Goal: Information Seeking & Learning: Learn about a topic

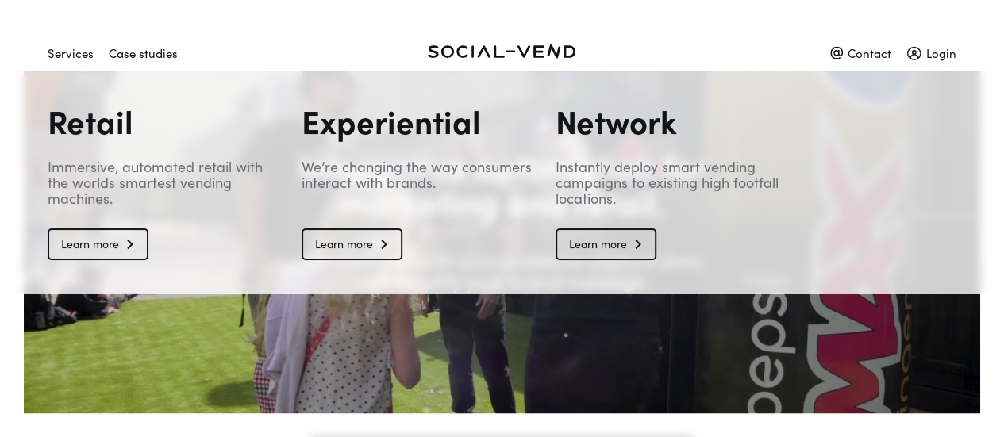
drag, startPoint x: 62, startPoint y: 49, endPoint x: 186, endPoint y: 194, distance: 190.8
click at [73, 52] on div "Services" at bounding box center [71, 53] width 46 height 28
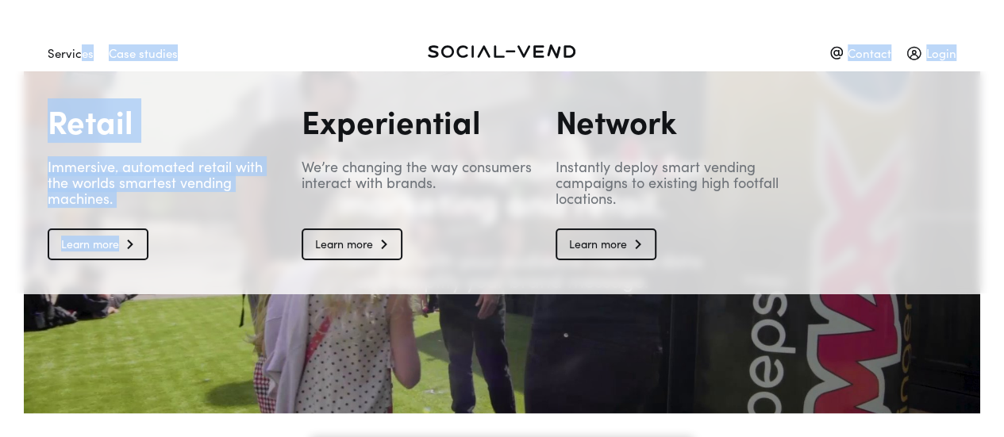
drag, startPoint x: 186, startPoint y: 194, endPoint x: 217, endPoint y: 228, distance: 46.0
click at [217, 71] on header "Services Case studies Contact Login Services Case studies Contact Retail Immers…" at bounding box center [502, 35] width 1004 height 71
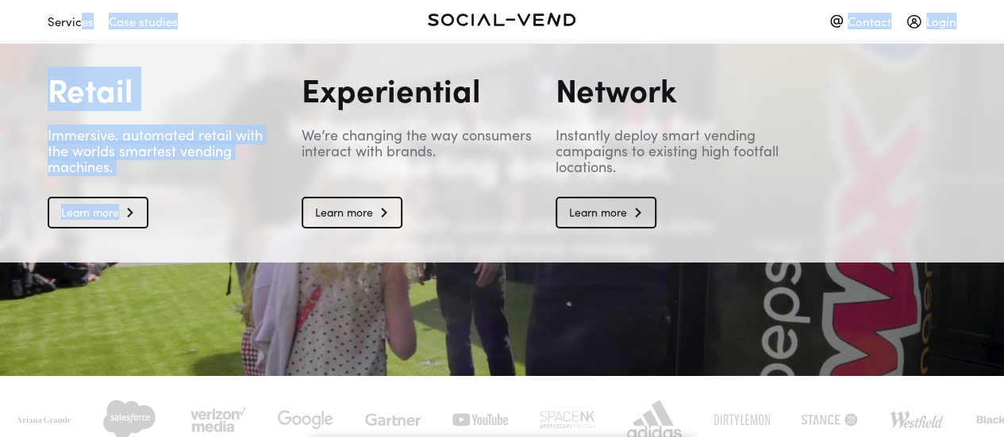
scroll to position [38, 0]
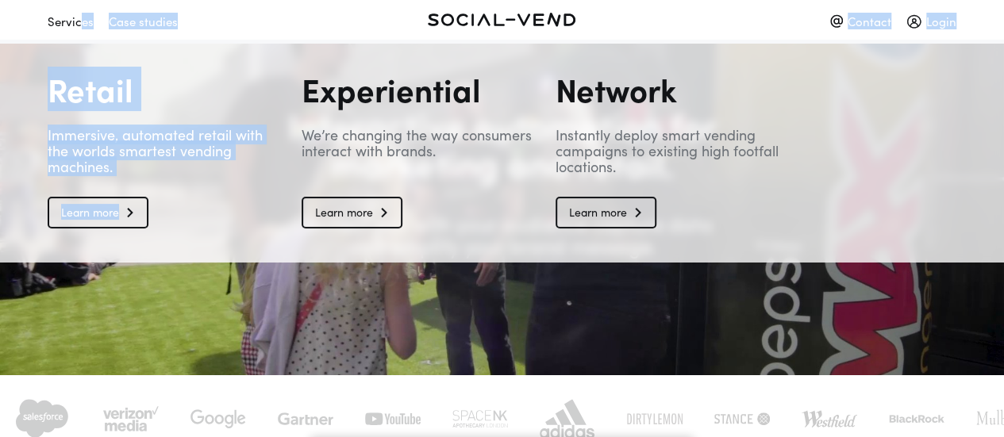
click at [363, 213] on link "Learn more" at bounding box center [351, 213] width 101 height 32
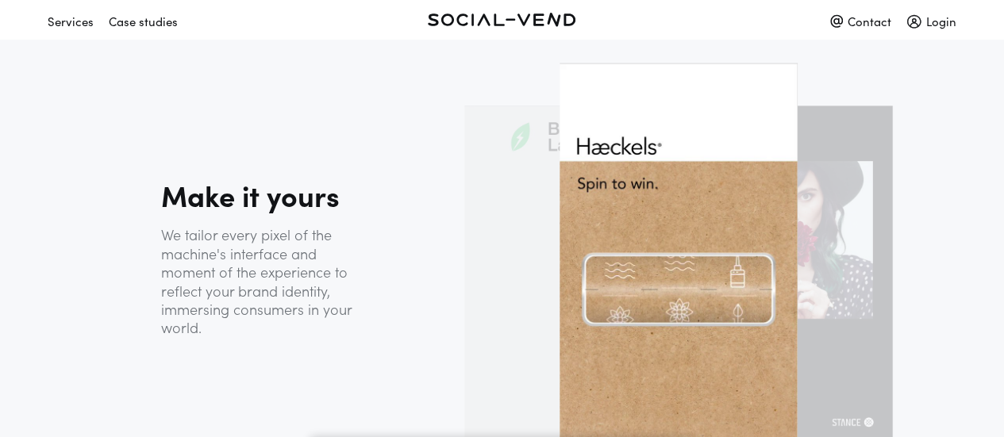
scroll to position [1421, 0]
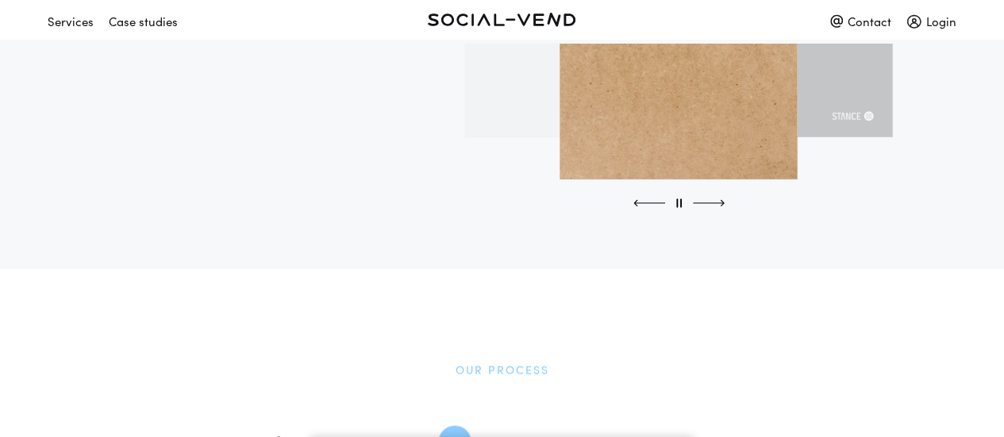
click at [722, 201] on div at bounding box center [709, 203] width 32 height 12
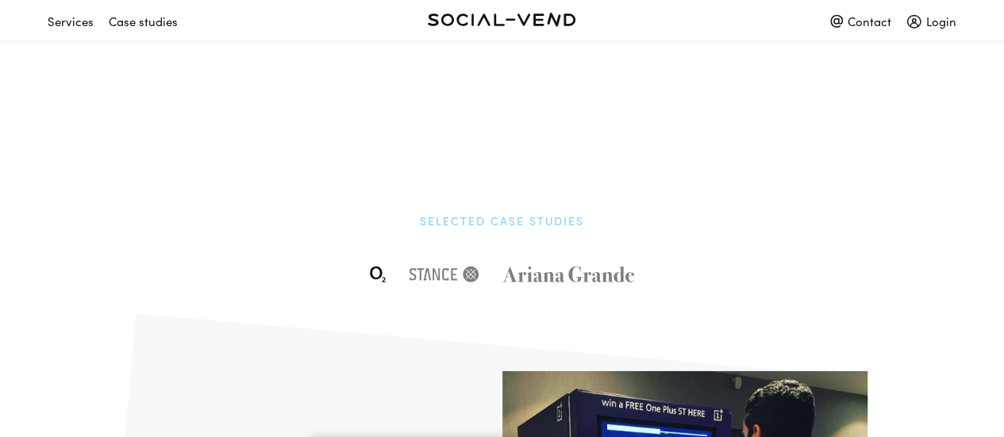
scroll to position [2370, 0]
click at [417, 277] on img at bounding box center [443, 275] width 69 height 16
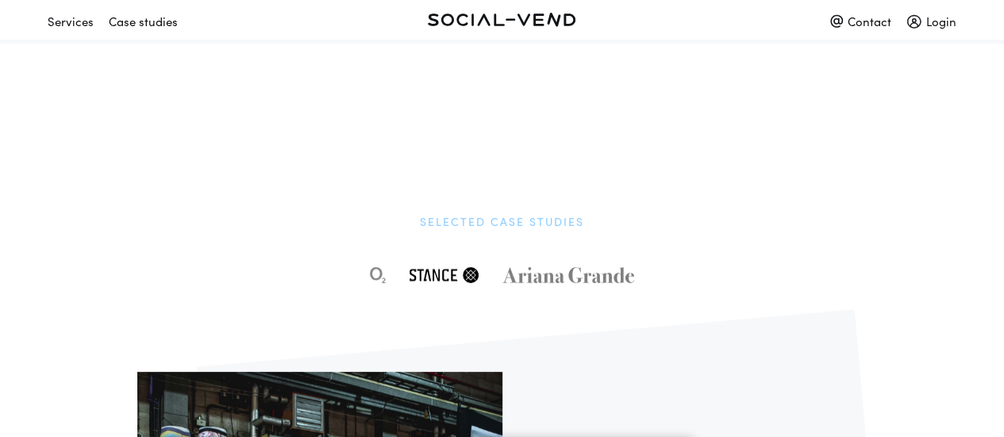
click at [565, 282] on img at bounding box center [567, 275] width 131 height 16
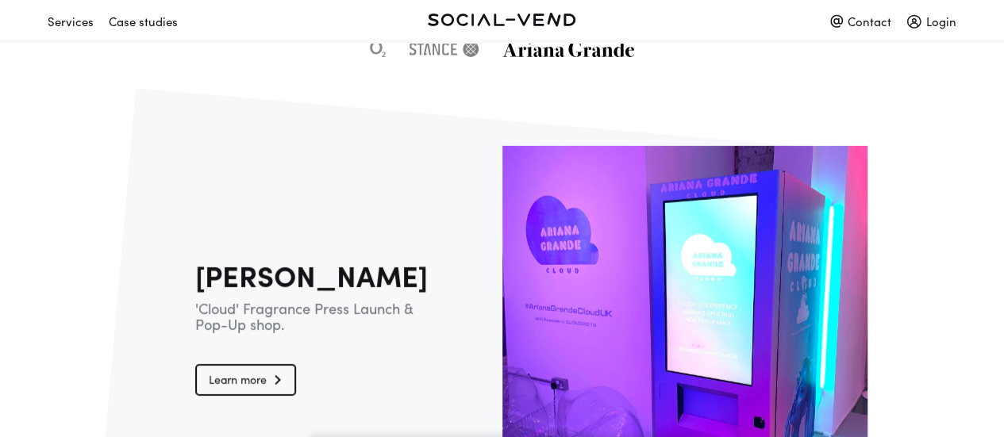
scroll to position [2594, 0]
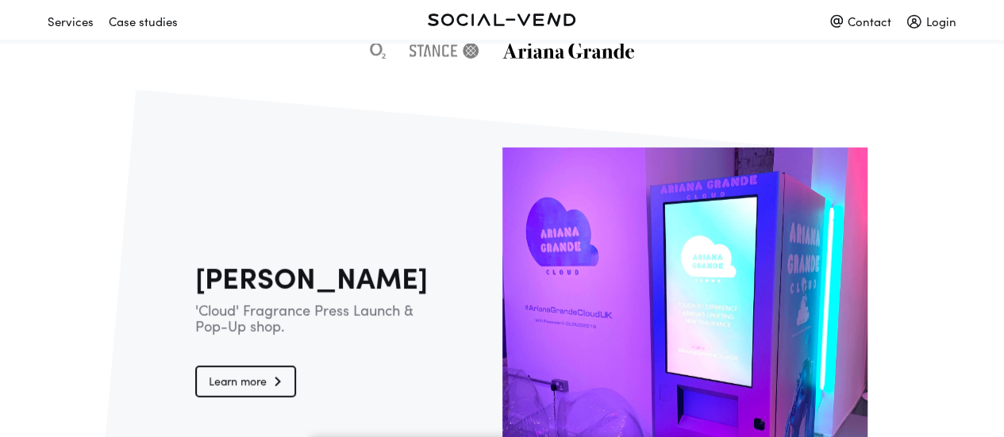
click at [471, 47] on img at bounding box center [443, 51] width 69 height 16
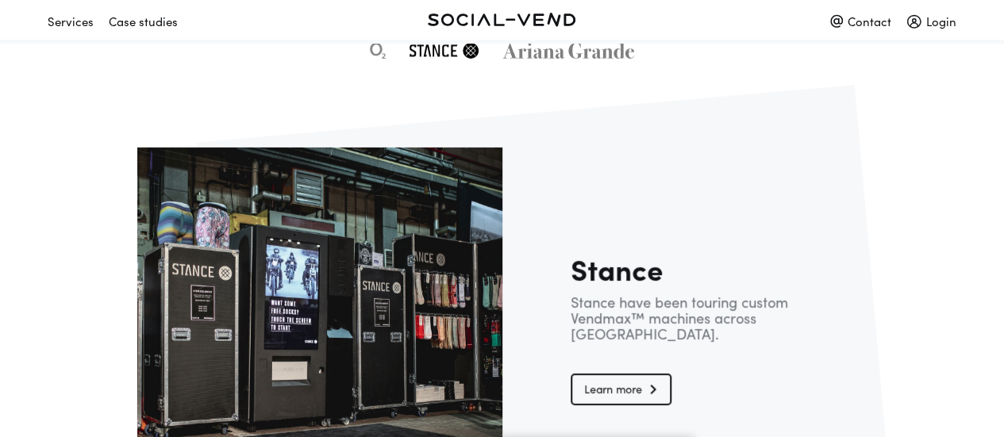
click at [381, 52] on img at bounding box center [378, 51] width 16 height 16
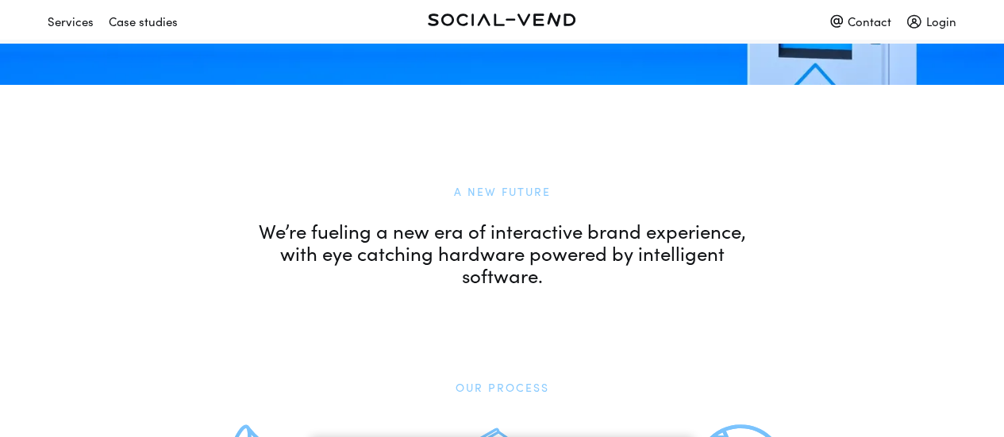
scroll to position [0, 0]
